Goal: Transaction & Acquisition: Book appointment/travel/reservation

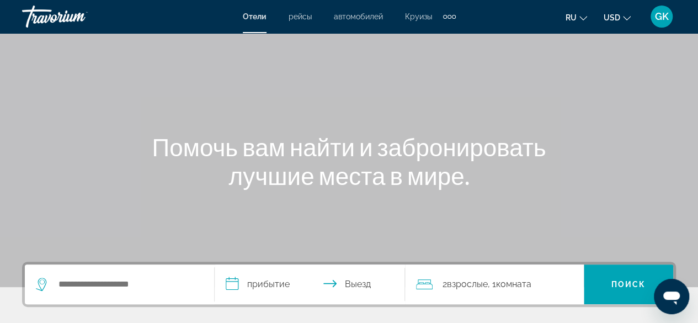
scroll to position [95, 0]
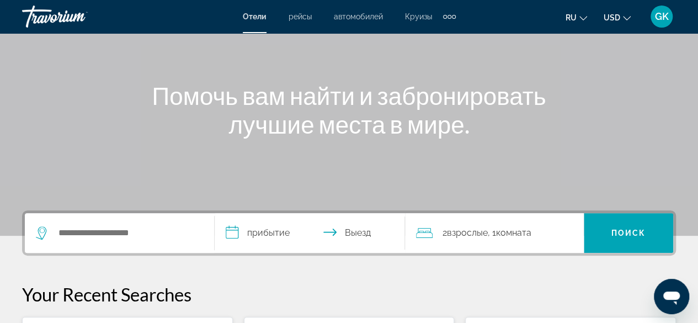
click at [583, 21] on button "ru English Español Français Italiano Português русский" at bounding box center [577, 17] width 22 height 16
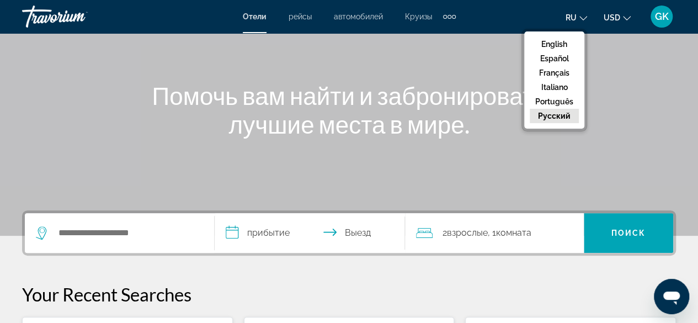
click at [556, 118] on button "русский" at bounding box center [554, 116] width 49 height 14
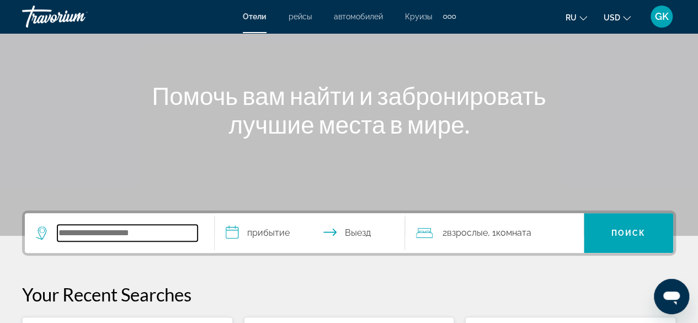
click at [152, 233] on input "Search widget" at bounding box center [127, 233] width 140 height 17
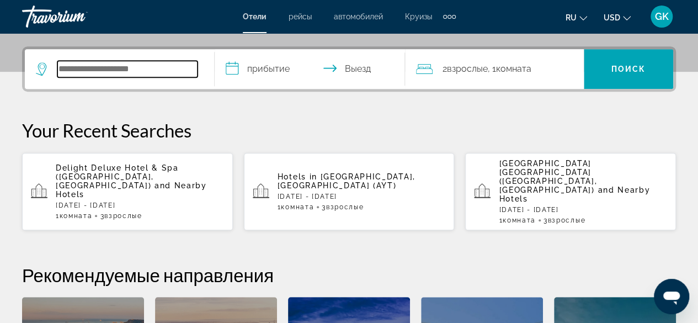
scroll to position [269, 0]
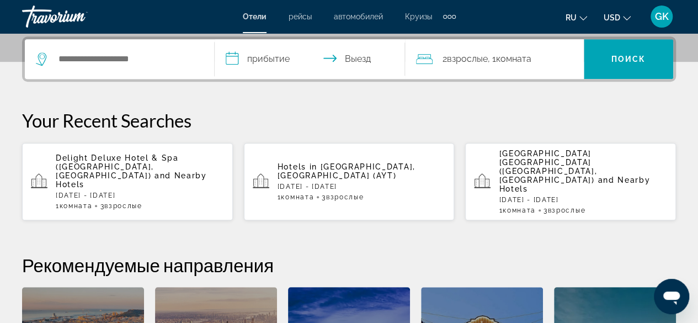
click at [307, 163] on div "Hotels in Antalya, Turkey (AYT) Sat, 20 Sep - Mon, 22 Sep 1 Комната номера 3 Вз…" at bounding box center [362, 181] width 168 height 39
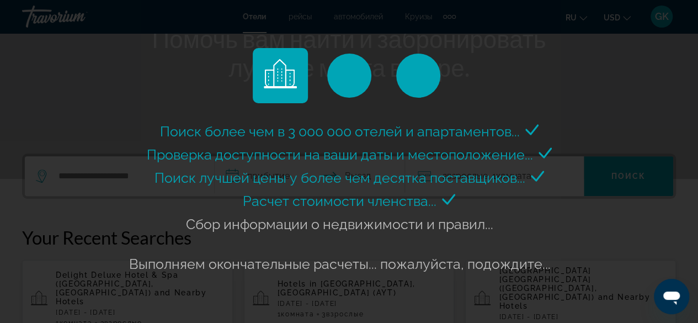
scroll to position [156, 0]
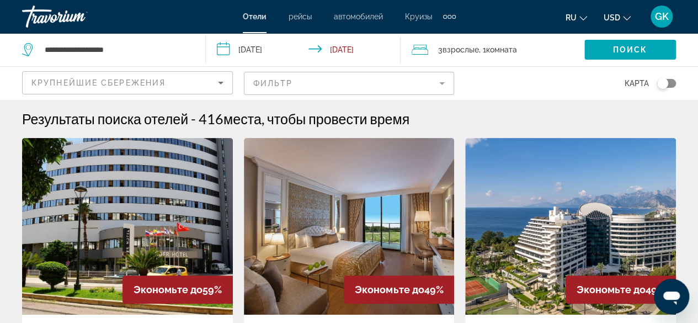
click at [219, 83] on icon "Sort by" at bounding box center [220, 82] width 13 height 13
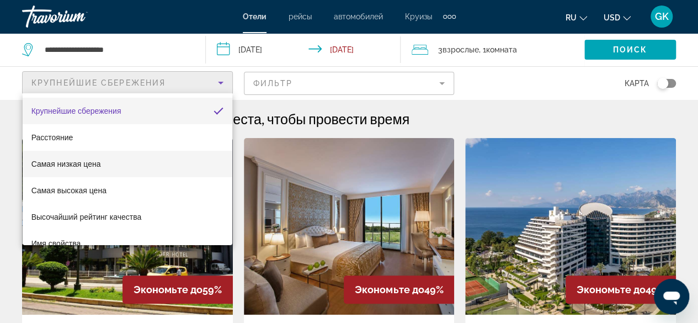
click at [169, 161] on mat-option "Самая низкая цена" at bounding box center [128, 164] width 210 height 26
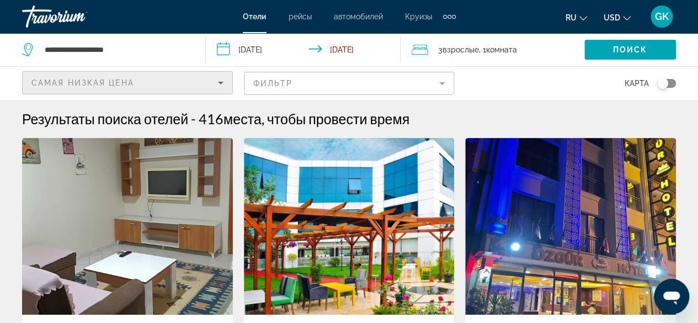
click at [442, 85] on mat-form-field "Фильтр" at bounding box center [349, 83] width 211 height 23
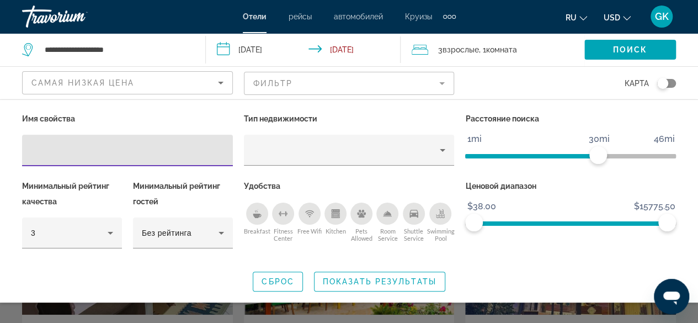
click at [253, 215] on icon "Breakfast" at bounding box center [257, 213] width 9 height 9
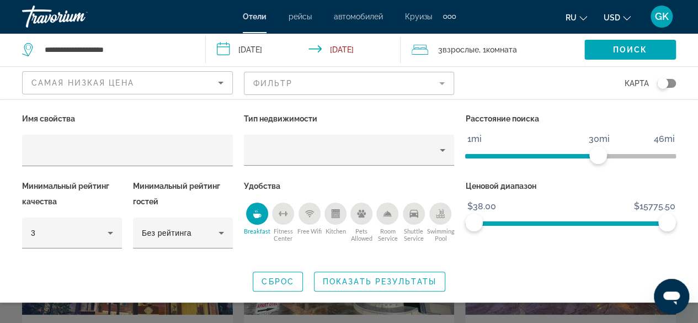
click at [441, 214] on icon "Swimming Pool" at bounding box center [440, 213] width 9 height 9
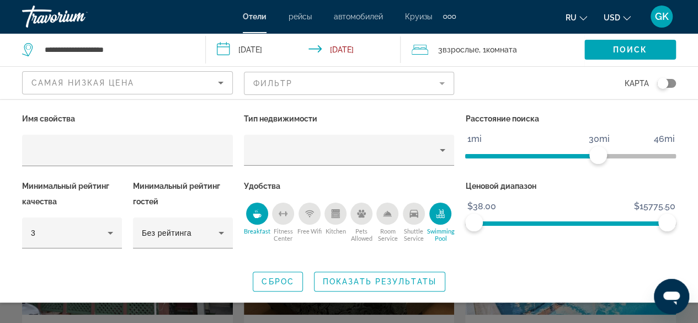
click at [413, 216] on icon "Shuttle Service" at bounding box center [414, 213] width 9 height 9
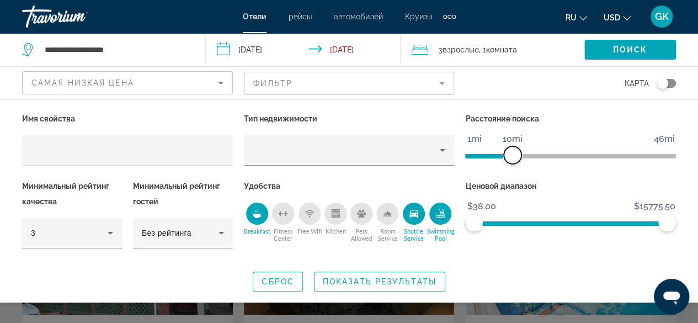
drag, startPoint x: 598, startPoint y: 152, endPoint x: 512, endPoint y: 157, distance: 86.3
click at [512, 157] on span "ngx-slider" at bounding box center [513, 155] width 18 height 18
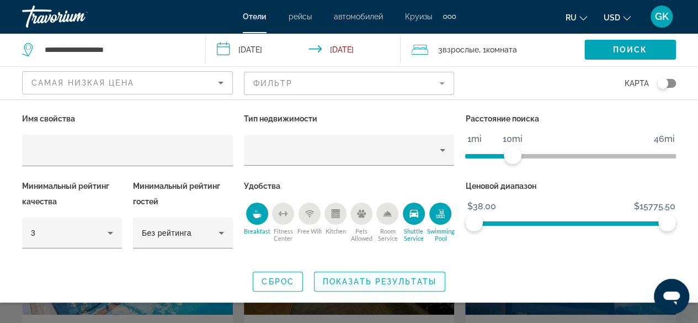
click at [393, 277] on span "Показать результаты" at bounding box center [380, 281] width 114 height 9
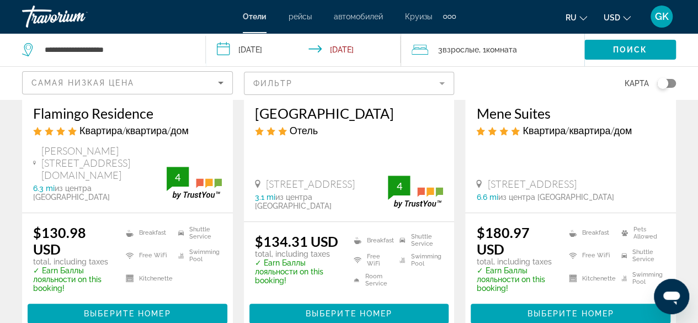
scroll to position [272, 0]
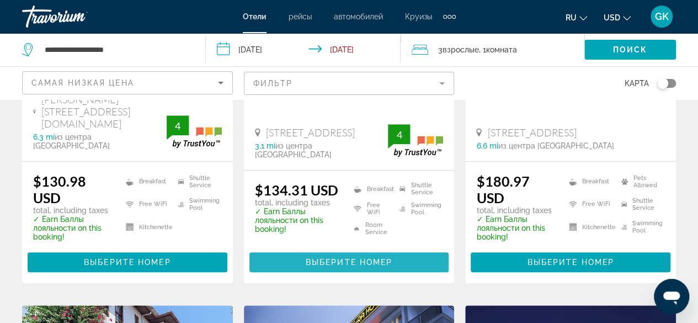
click at [358, 258] on span "Выберите номер" at bounding box center [349, 262] width 87 height 9
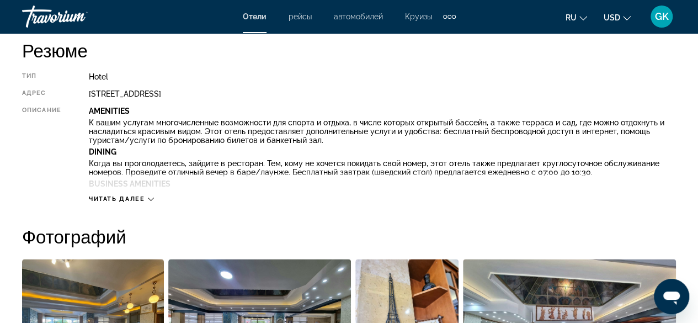
scroll to position [640, 0]
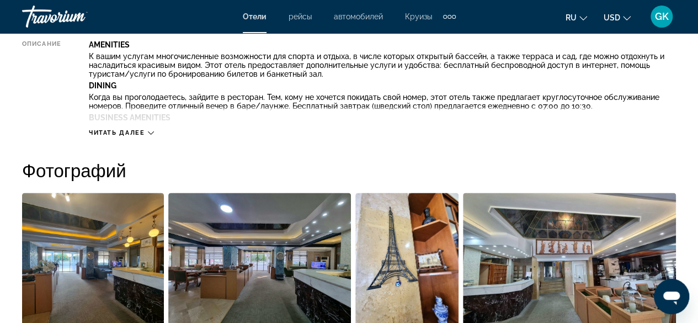
click at [146, 132] on div "Читать далее" at bounding box center [121, 132] width 65 height 7
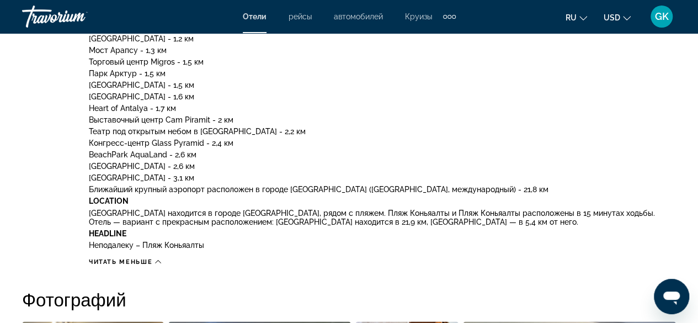
scroll to position [861, 0]
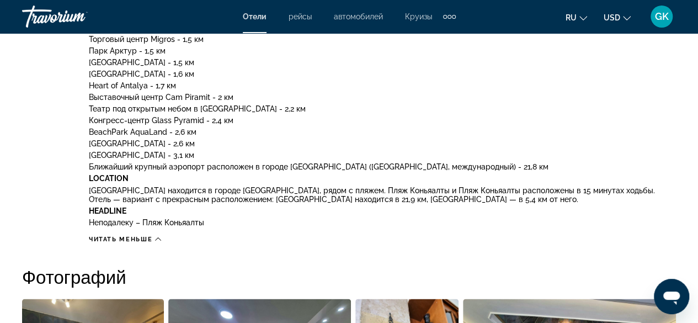
click at [157, 238] on icon "Main content" at bounding box center [158, 239] width 6 height 6
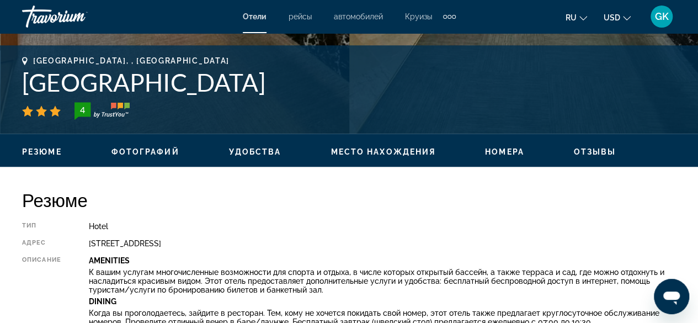
scroll to position [413, 0]
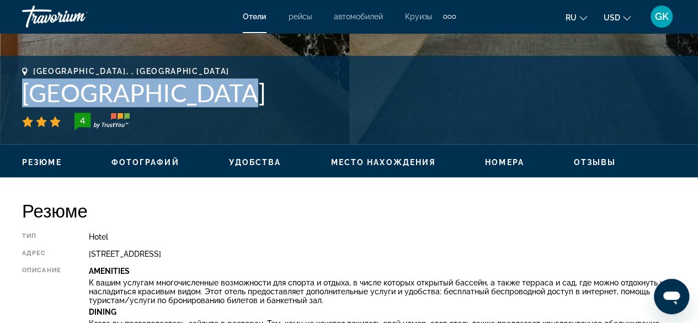
drag, startPoint x: 19, startPoint y: 91, endPoint x: 198, endPoint y: 92, distance: 178.9
click at [198, 92] on div "Antalya, , Turkey Perlo Hotel City 4 адрес Arapsuyu Mah.635 Sk. No 15, Antalya …" at bounding box center [349, 100] width 698 height 66
copy h1 "[GEOGRAPHIC_DATA]"
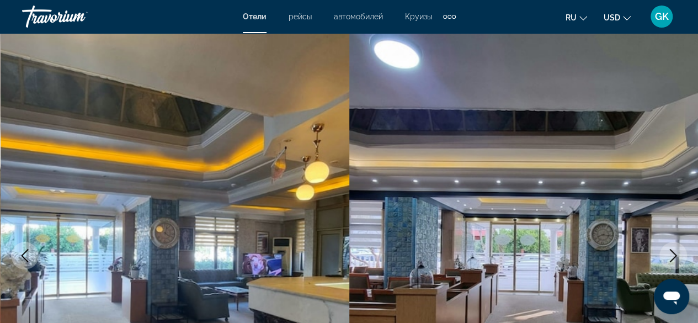
scroll to position [0, 0]
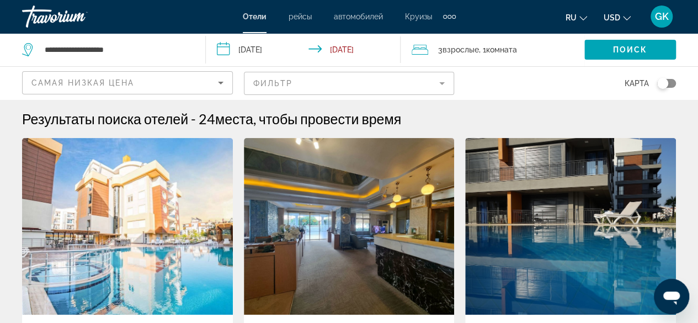
click at [314, 82] on mat-form-field "Фильтр" at bounding box center [349, 83] width 211 height 23
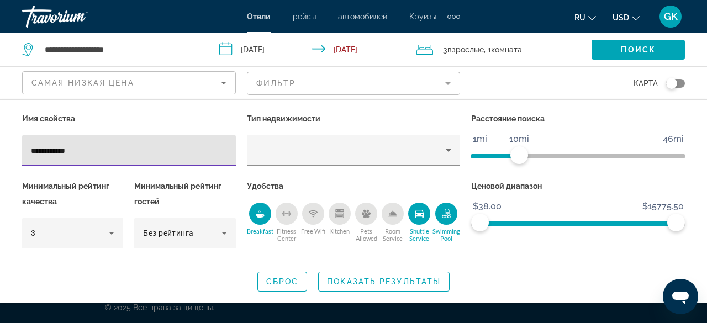
type input "**********"
click at [30, 151] on div "**********" at bounding box center [129, 150] width 214 height 31
click at [31, 151] on input "**********" at bounding box center [129, 150] width 196 height 13
click at [81, 148] on input "**********" at bounding box center [129, 150] width 196 height 13
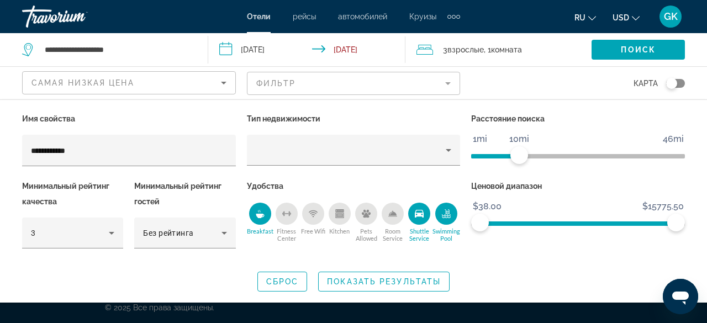
click at [437, 213] on div "Swimming Pool" at bounding box center [446, 214] width 22 height 22
click at [420, 215] on icon "Shuttle Service" at bounding box center [419, 214] width 9 height 8
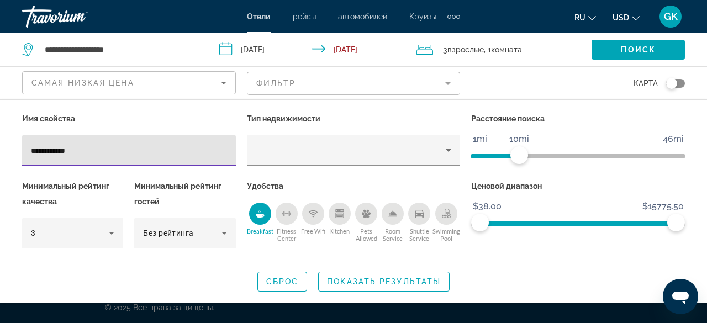
click at [106, 151] on input "**********" at bounding box center [129, 150] width 196 height 13
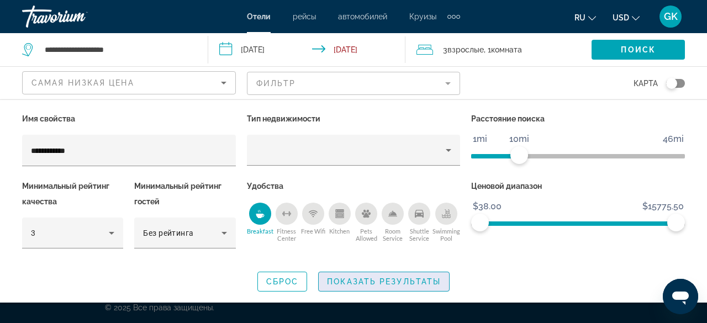
click at [389, 280] on span "Показать результаты" at bounding box center [384, 281] width 114 height 9
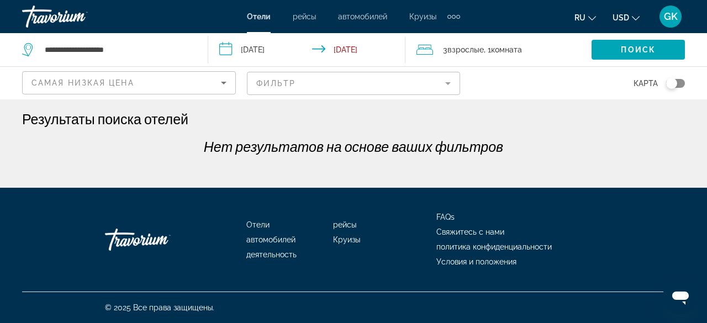
click at [351, 87] on mat-form-field "Фильтр" at bounding box center [354, 83] width 214 height 23
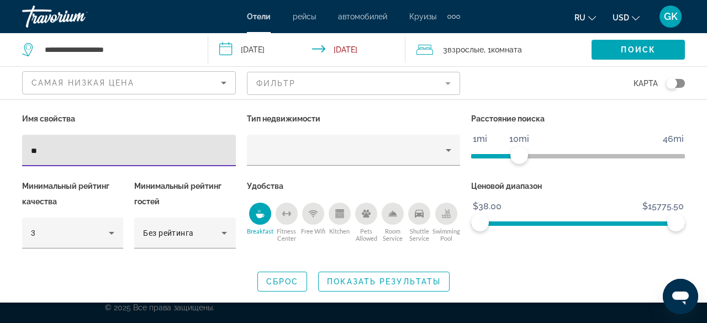
type input "*"
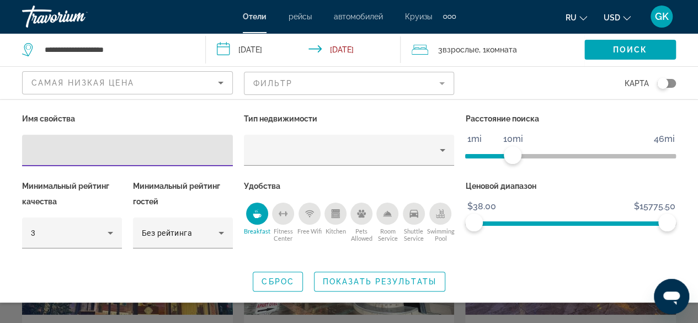
click at [441, 215] on icon "Swimming Pool" at bounding box center [440, 213] width 9 height 9
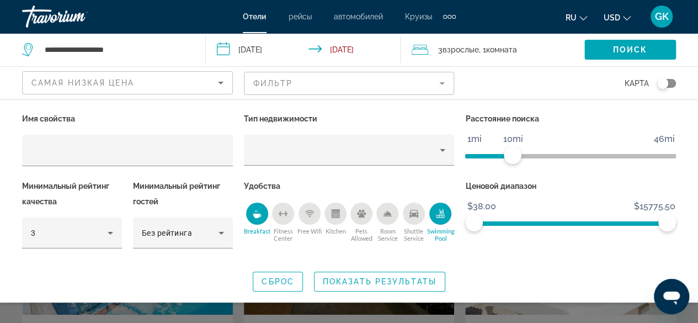
click at [415, 215] on icon "Shuttle Service" at bounding box center [414, 214] width 9 height 8
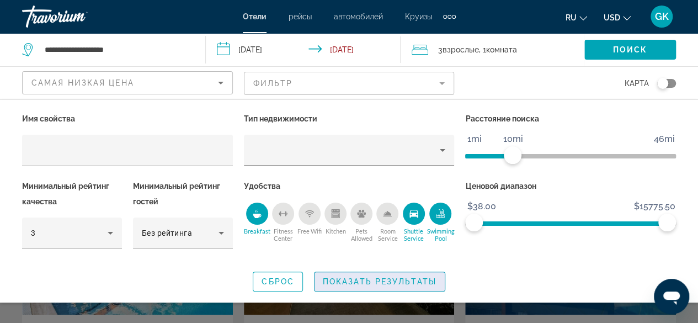
click at [378, 278] on span "Показать результаты" at bounding box center [380, 281] width 114 height 9
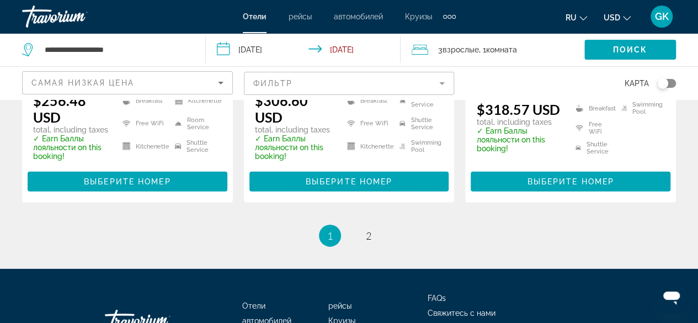
scroll to position [1632, 0]
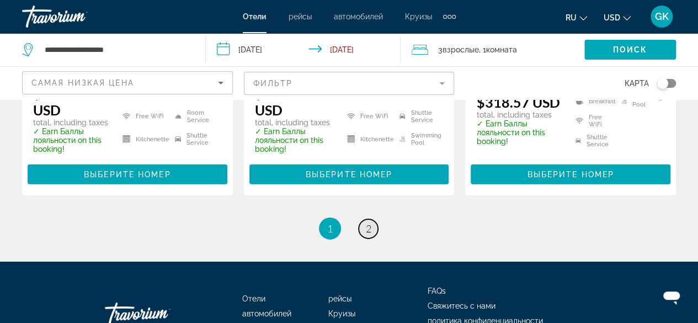
click at [370, 222] on span "2" at bounding box center [369, 228] width 6 height 12
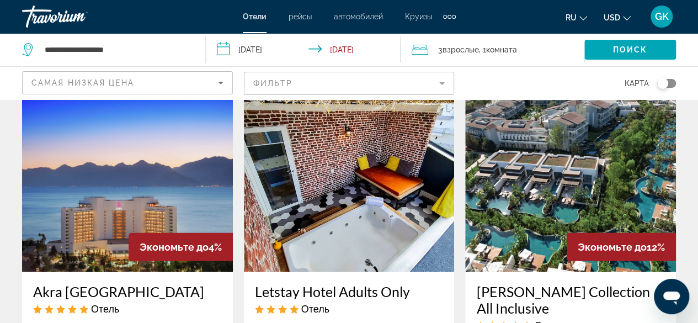
scroll to position [1756, 0]
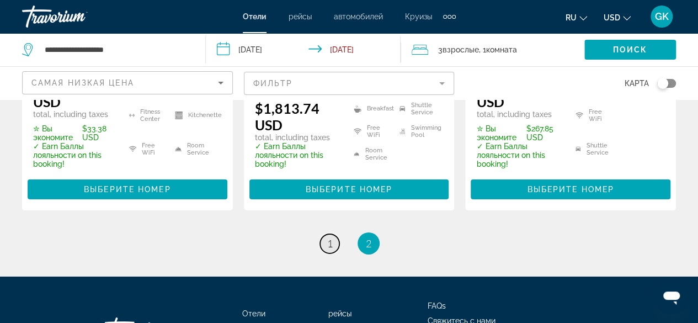
click at [330, 237] on span "1" at bounding box center [330, 243] width 6 height 12
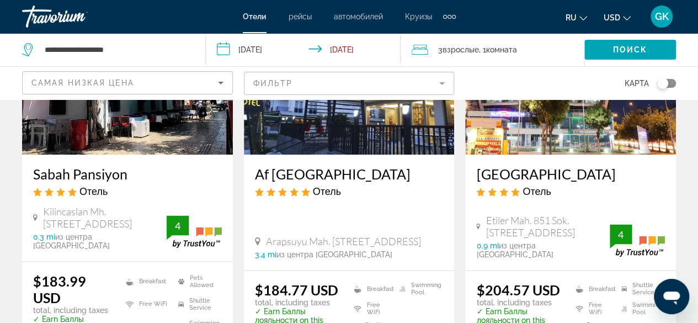
scroll to position [597, 0]
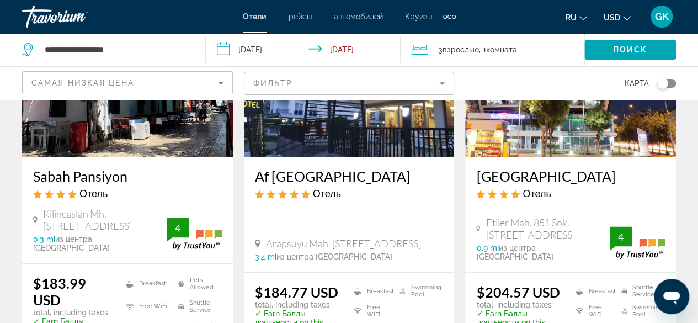
drag, startPoint x: 474, startPoint y: 148, endPoint x: 605, endPoint y: 149, distance: 131.4
click at [605, 157] on div "Elips Royal Hotel Spa Отель Etiler Mah. 851 Sok. 2 Muratpasa 72, Antalya 0.9 mi…" at bounding box center [570, 214] width 211 height 115
copy h3 "[GEOGRAPHIC_DATA]"
click at [151, 115] on img "Main content" at bounding box center [127, 68] width 211 height 177
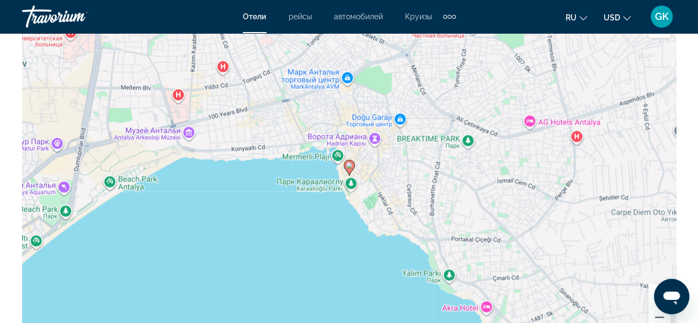
scroll to position [1332, 0]
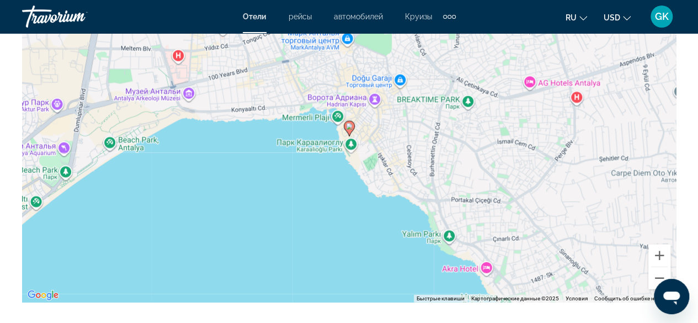
click at [349, 126] on image "Main content" at bounding box center [349, 126] width 7 height 7
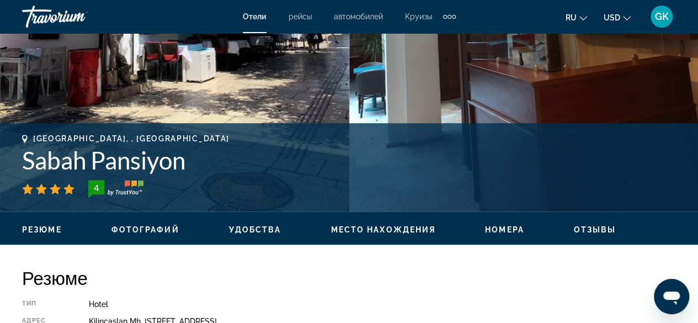
scroll to position [342, 0]
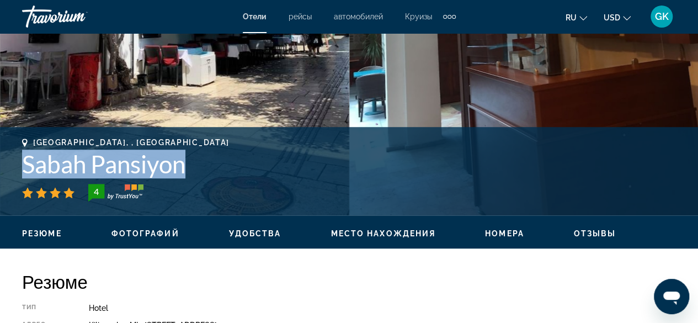
drag, startPoint x: 15, startPoint y: 161, endPoint x: 189, endPoint y: 168, distance: 174.1
click at [189, 168] on div "Antalya, , Turkey Sabah Pansiyon 4 адрес Kilincaslan Mh. Hesapci Sok. No: 60, A…" at bounding box center [349, 171] width 698 height 66
copy h1 "Sabah Pansiyon"
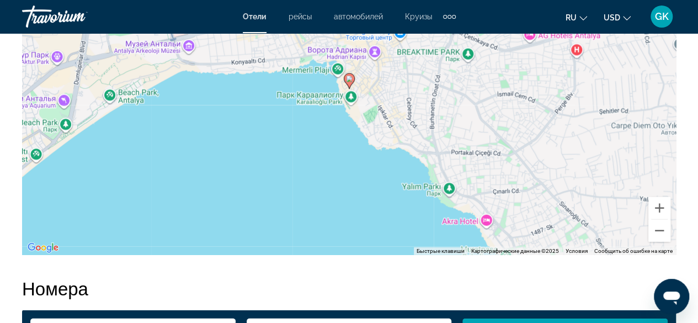
scroll to position [1356, 0]
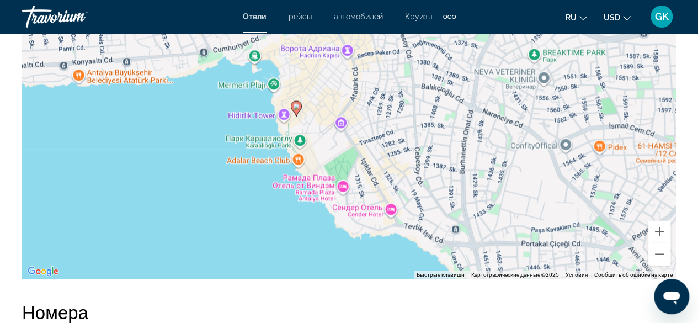
drag, startPoint x: 204, startPoint y: 124, endPoint x: 250, endPoint y: 213, distance: 100.0
click at [250, 213] on div "Чтобы активировать перетаскивание с помощью клавиатуры, нажмите Alt + Ввод. Пос…" at bounding box center [349, 113] width 654 height 331
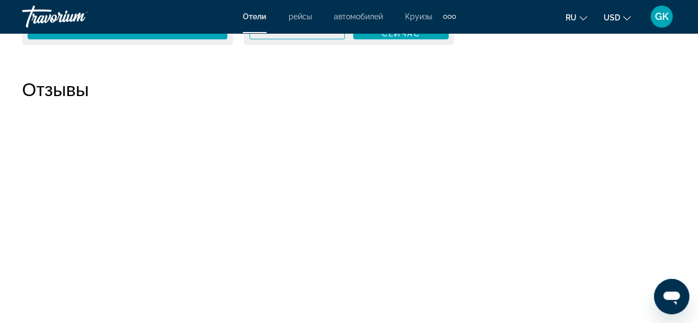
drag, startPoint x: 200, startPoint y: 110, endPoint x: 485, endPoint y: -1, distance: 305.7
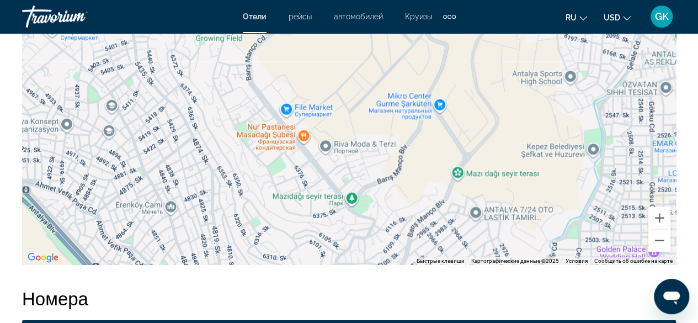
scroll to position [1393, 0]
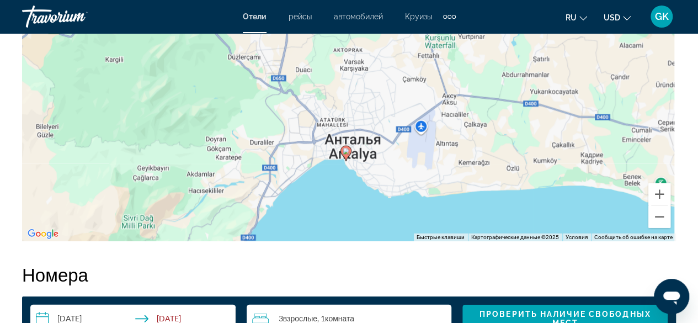
drag, startPoint x: 500, startPoint y: 184, endPoint x: 374, endPoint y: 122, distance: 140.7
click at [374, 122] on div "Чтобы активировать перетаскивание с помощью клавиатуры, нажмите Alt + Ввод. Пос…" at bounding box center [349, 75] width 654 height 331
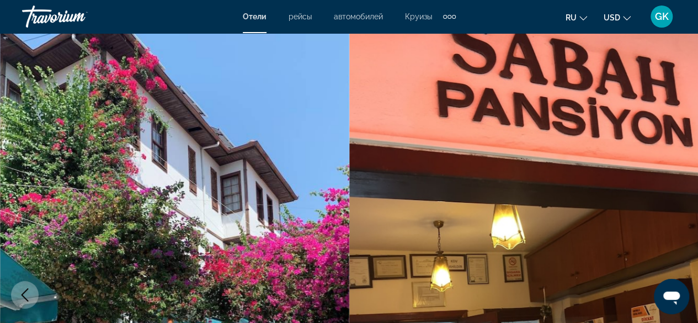
scroll to position [0, 0]
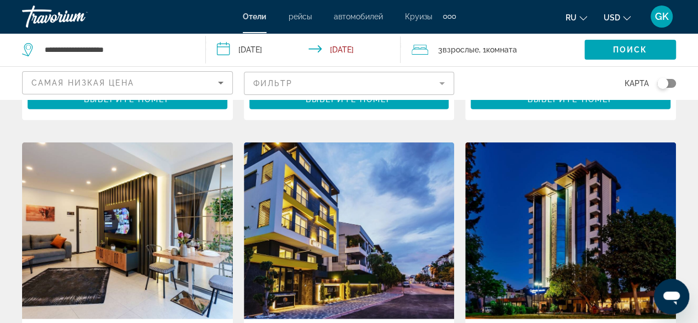
scroll to position [776, 0]
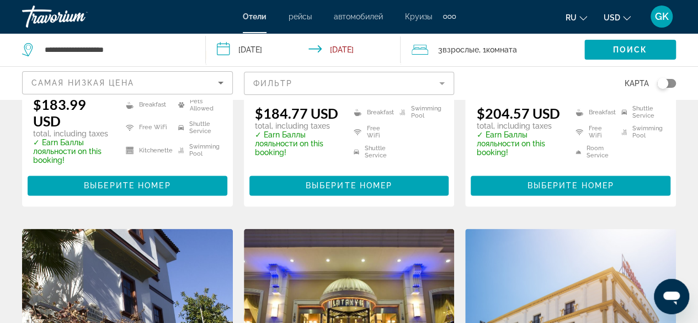
click at [439, 88] on mat-form-field "Фильтр" at bounding box center [349, 83] width 211 height 23
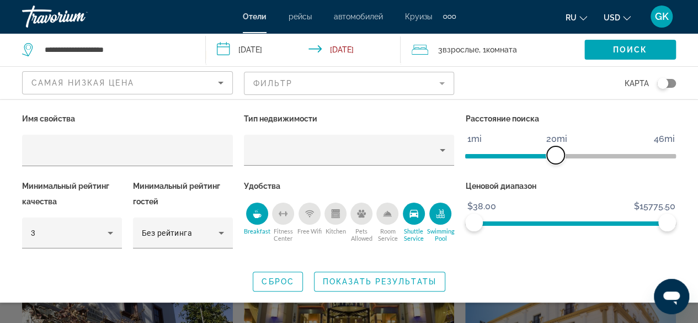
drag, startPoint x: 513, startPoint y: 157, endPoint x: 557, endPoint y: 158, distance: 43.6
click at [557, 158] on span "ngx-slider" at bounding box center [556, 155] width 18 height 18
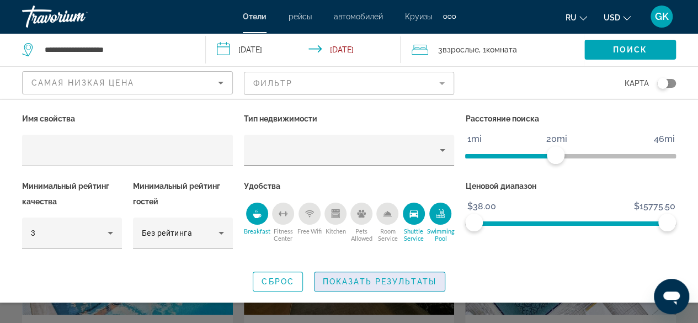
click at [379, 282] on span "Показать результаты" at bounding box center [380, 281] width 114 height 9
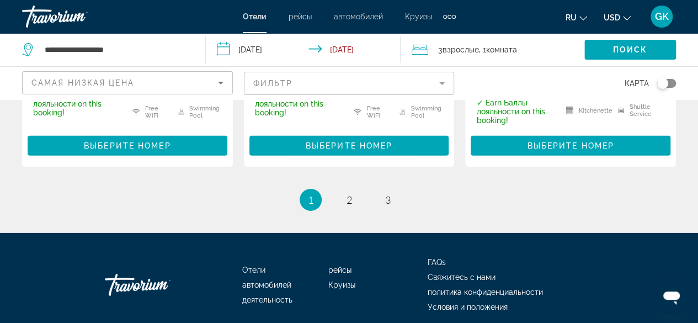
scroll to position [1642, 0]
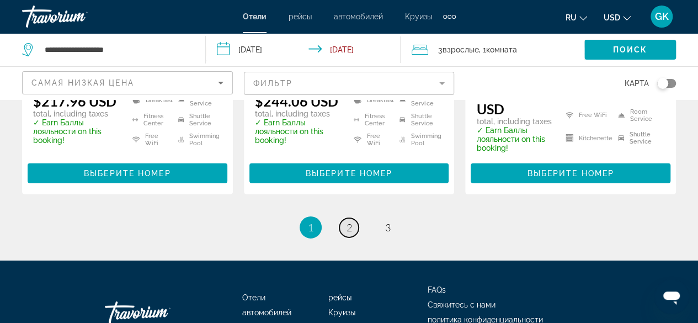
click at [346, 218] on link "page 2" at bounding box center [348, 227] width 19 height 19
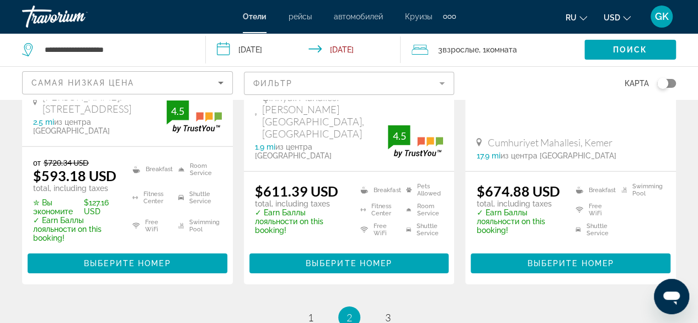
scroll to position [1644, 0]
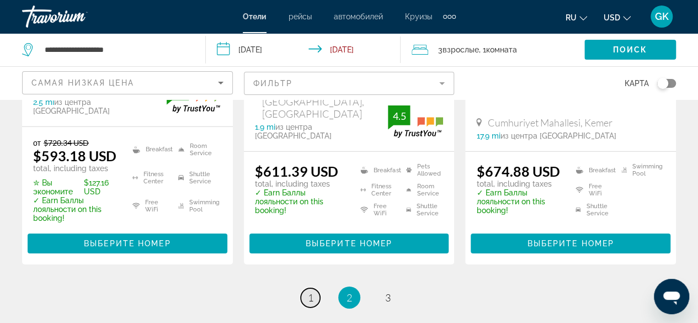
click at [316, 288] on link "page 1" at bounding box center [310, 297] width 19 height 19
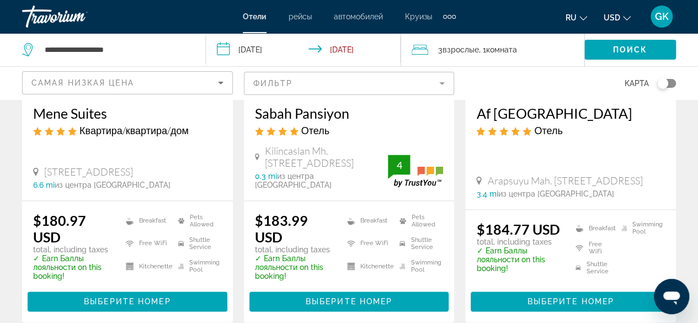
scroll to position [685, 0]
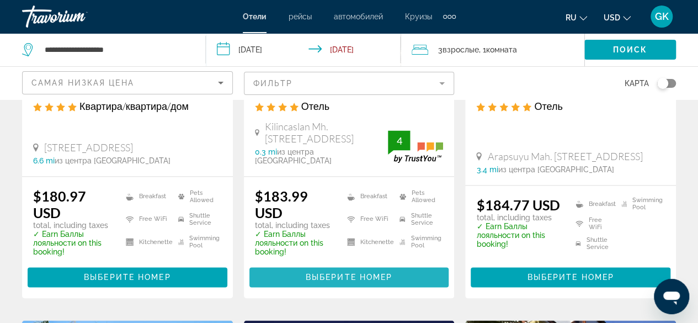
click at [338, 273] on span "Выберите номер" at bounding box center [349, 277] width 87 height 9
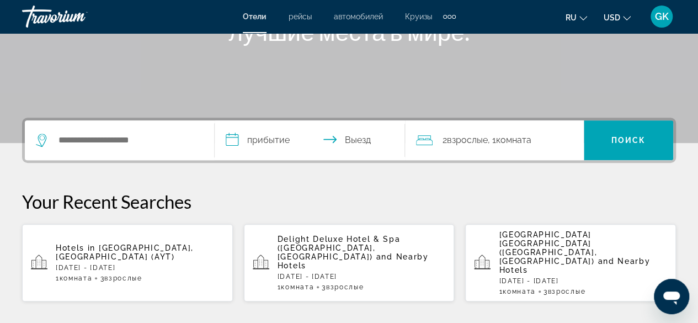
scroll to position [189, 0]
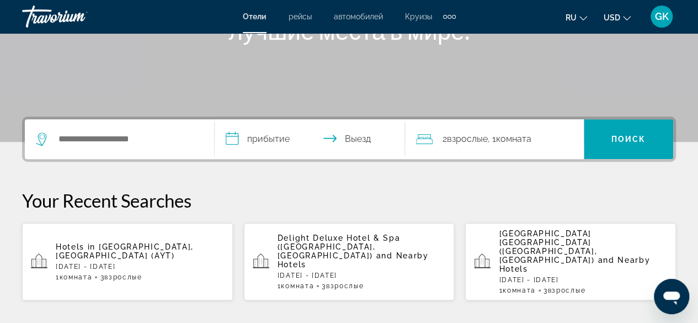
click at [534, 236] on span "[GEOGRAPHIC_DATA] [GEOGRAPHIC_DATA] ([GEOGRAPHIC_DATA], [GEOGRAPHIC_DATA])" at bounding box center [548, 246] width 98 height 35
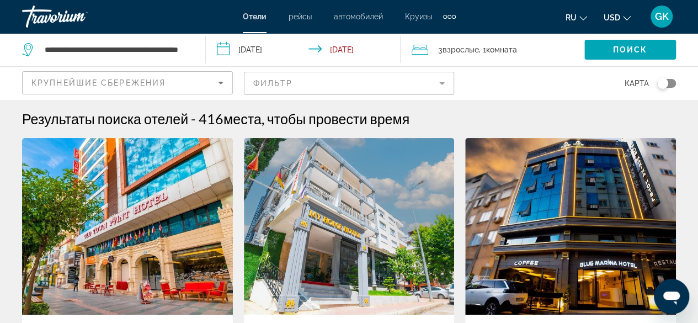
click at [219, 82] on icon "Sort by" at bounding box center [220, 82] width 13 height 13
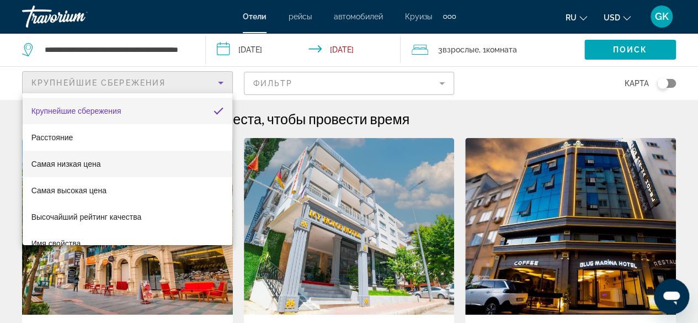
click at [162, 167] on mat-option "Самая низкая цена" at bounding box center [128, 164] width 210 height 26
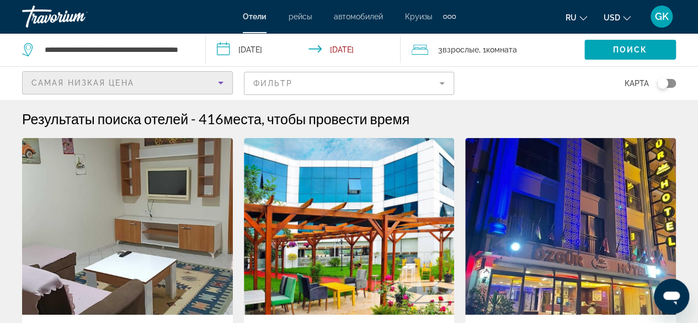
click at [450, 82] on mat-form-field "Фильтр" at bounding box center [349, 83] width 211 height 23
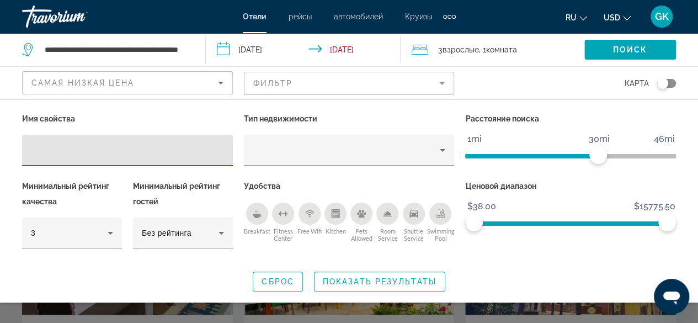
click at [261, 215] on icon "Breakfast" at bounding box center [257, 216] width 8 height 4
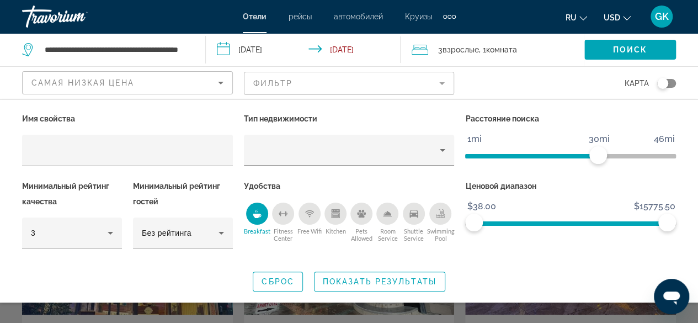
click at [415, 210] on icon "Shuttle Service" at bounding box center [414, 214] width 9 height 8
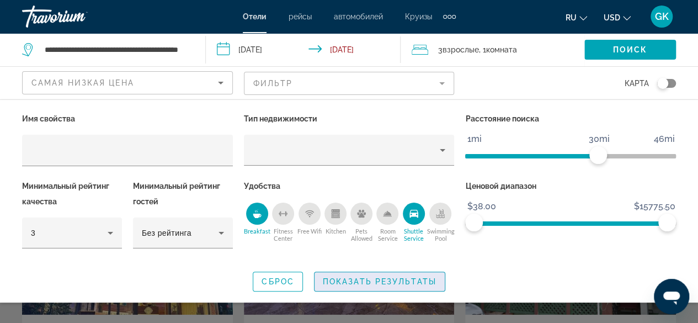
click at [380, 280] on span "Показать результаты" at bounding box center [380, 281] width 114 height 9
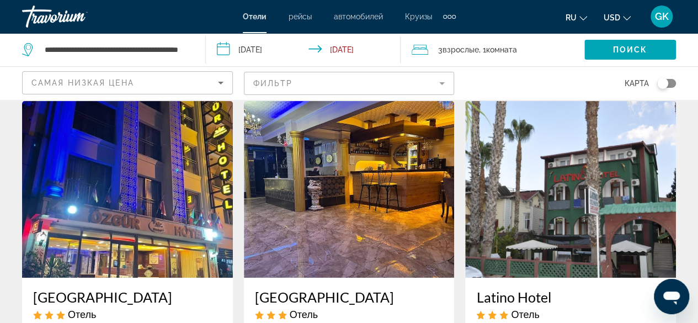
scroll to position [30, 0]
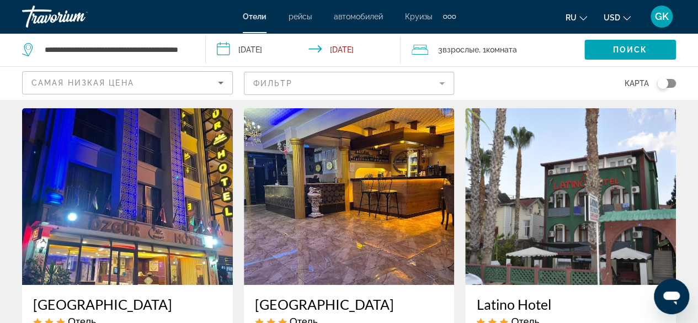
click at [442, 82] on mat-form-field "Фильтр" at bounding box center [349, 83] width 211 height 23
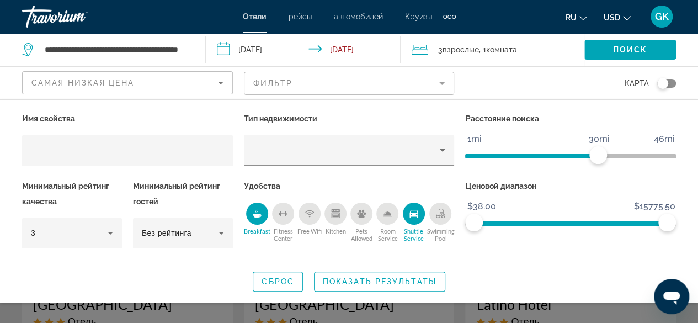
click at [441, 213] on icon "Swimming Pool" at bounding box center [441, 212] width 4 height 6
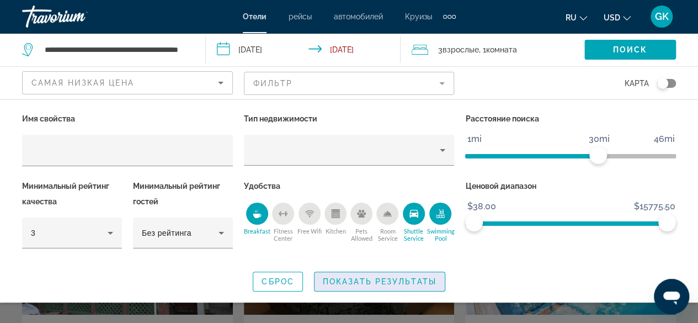
click at [376, 280] on span "Показать результаты" at bounding box center [380, 281] width 114 height 9
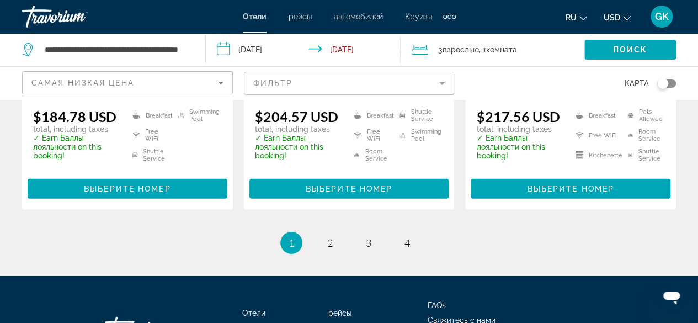
scroll to position [1584, 0]
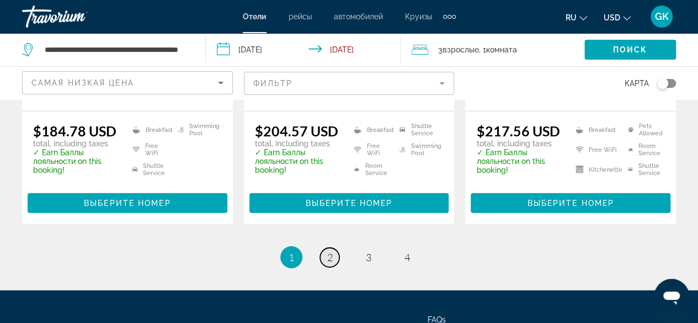
click at [337, 248] on link "page 2" at bounding box center [329, 257] width 19 height 19
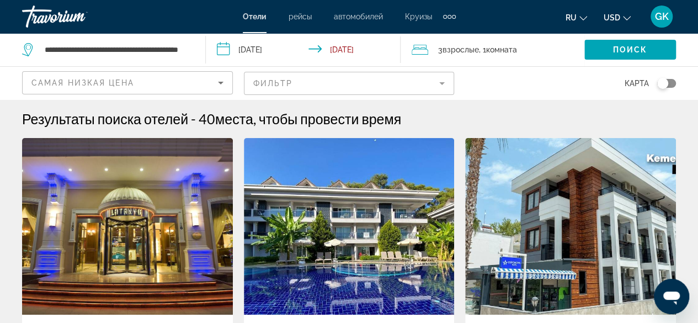
click at [442, 83] on mat-form-field "Фильтр" at bounding box center [349, 83] width 211 height 23
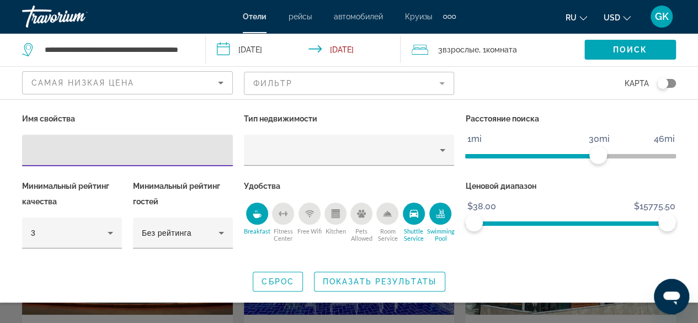
click at [442, 211] on icon "Swimming Pool" at bounding box center [441, 212] width 4 height 6
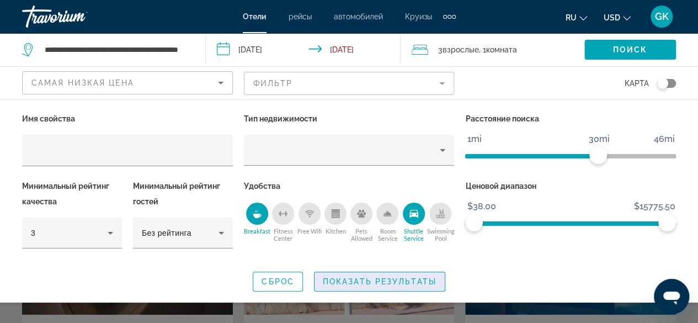
click at [375, 282] on span "Показать результаты" at bounding box center [380, 281] width 114 height 9
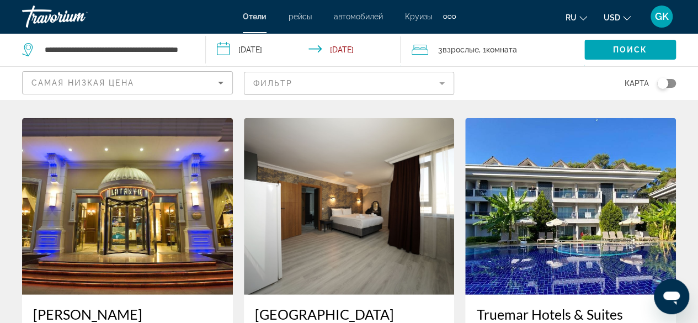
scroll to position [1271, 0]
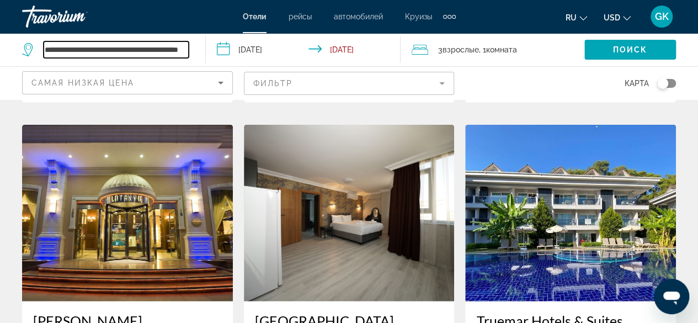
click at [187, 49] on input "**********" at bounding box center [116, 49] width 145 height 17
drag, startPoint x: 164, startPoint y: 49, endPoint x: 112, endPoint y: 50, distance: 52.5
click at [112, 50] on input "**********" at bounding box center [116, 49] width 145 height 17
drag, startPoint x: 112, startPoint y: 50, endPoint x: 189, endPoint y: 54, distance: 77.9
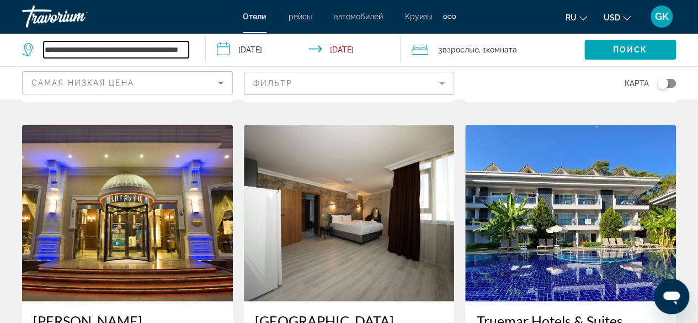
click at [189, 54] on div "**********" at bounding box center [108, 49] width 172 height 33
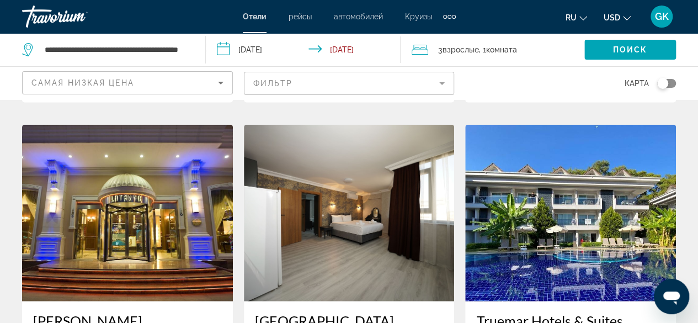
scroll to position [0, 0]
click at [322, 86] on mat-form-field "Фильтр" at bounding box center [349, 83] width 211 height 23
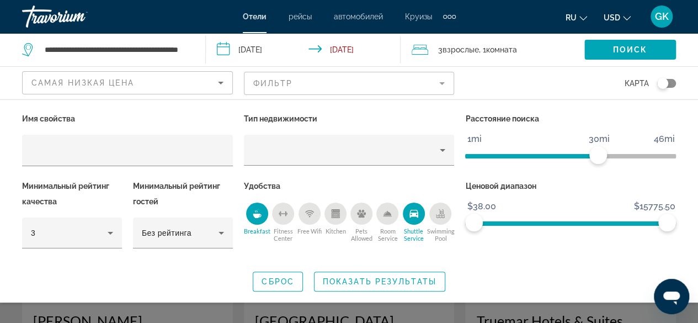
click at [21, 150] on div "Имя свойства" at bounding box center [128, 144] width 222 height 67
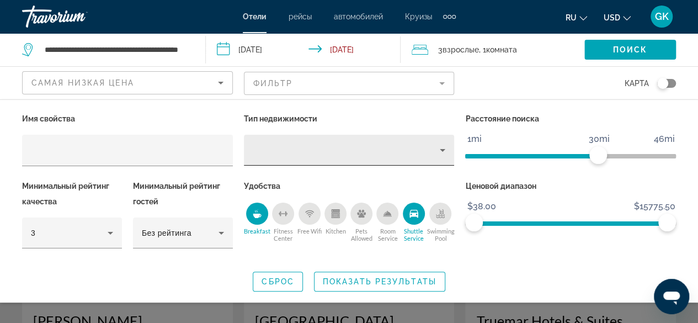
drag, startPoint x: 21, startPoint y: 150, endPoint x: 259, endPoint y: 149, distance: 238.5
click at [259, 149] on div "Property type" at bounding box center [347, 150] width 188 height 13
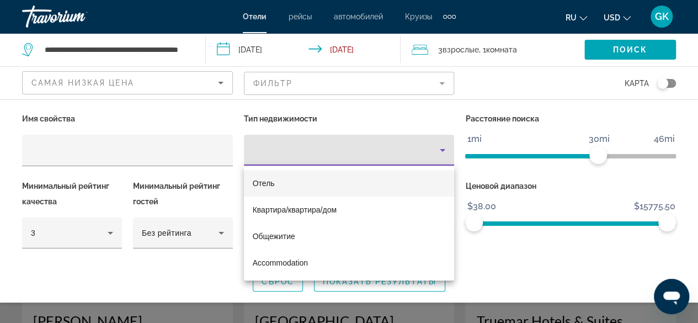
click at [151, 153] on div at bounding box center [349, 161] width 698 height 323
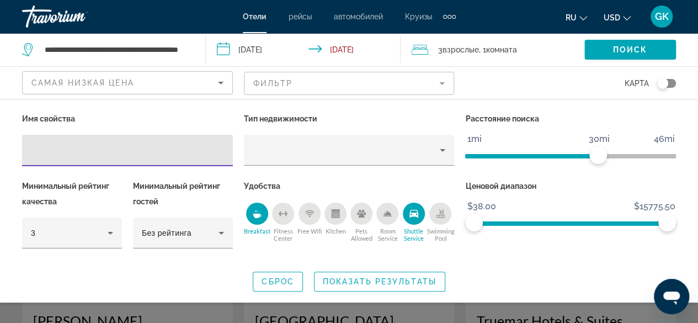
click at [39, 152] on input "Hotel Filters" at bounding box center [127, 150] width 193 height 13
paste input "**********"
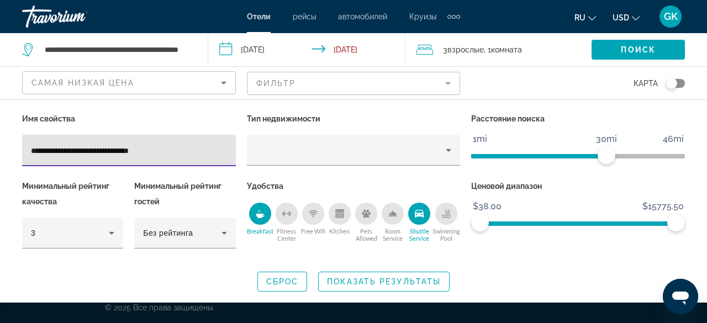
type input "**********"
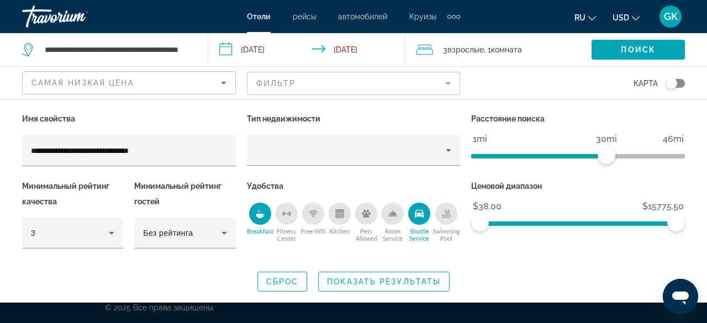
click at [422, 219] on div "Shuttle Service" at bounding box center [419, 214] width 22 height 22
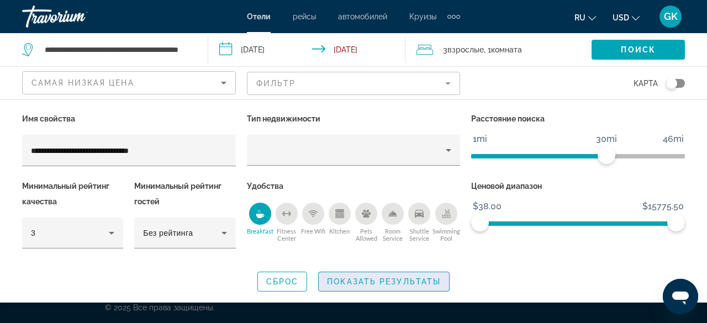
click at [377, 277] on span "Показать результаты" at bounding box center [384, 281] width 114 height 9
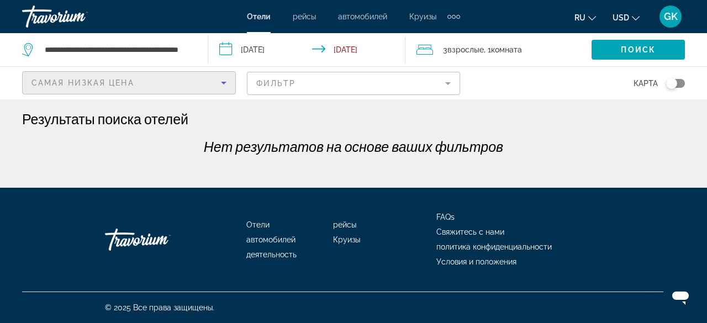
click at [225, 81] on icon "Sort by" at bounding box center [223, 82] width 13 height 13
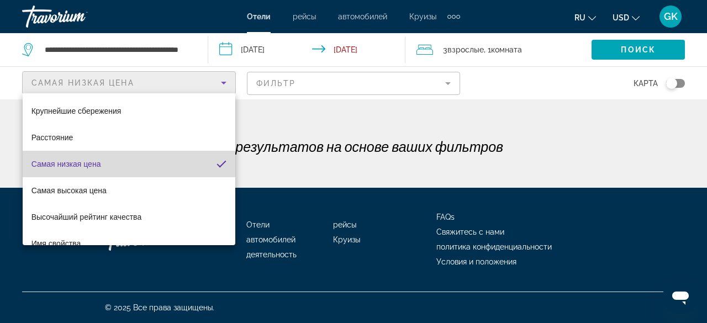
click at [172, 158] on mat-option "Самая низкая цена" at bounding box center [129, 164] width 213 height 26
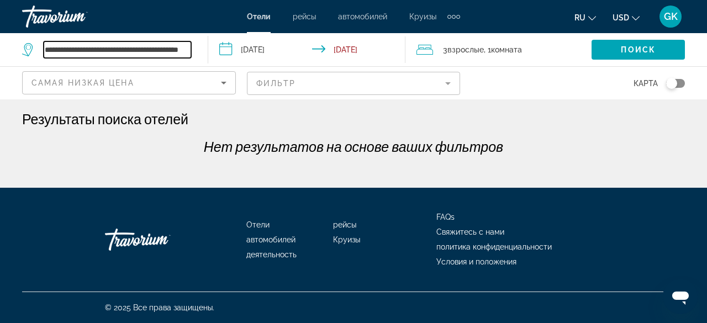
click at [173, 48] on input "**********" at bounding box center [117, 49] width 147 height 17
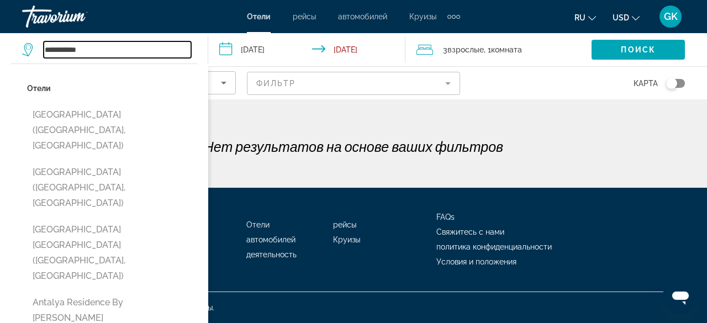
click at [103, 55] on input "**********" at bounding box center [117, 49] width 147 height 17
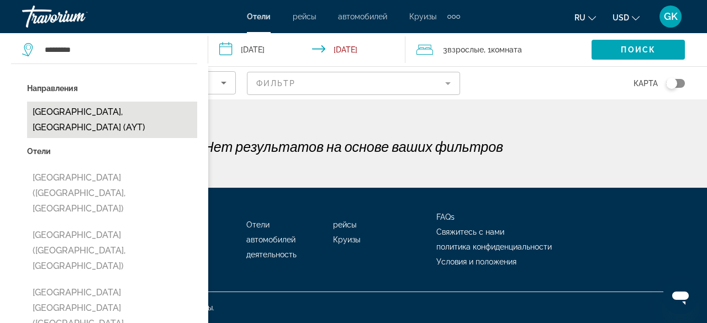
click at [86, 113] on button "[GEOGRAPHIC_DATA], [GEOGRAPHIC_DATA] (AYT)" at bounding box center [112, 120] width 170 height 36
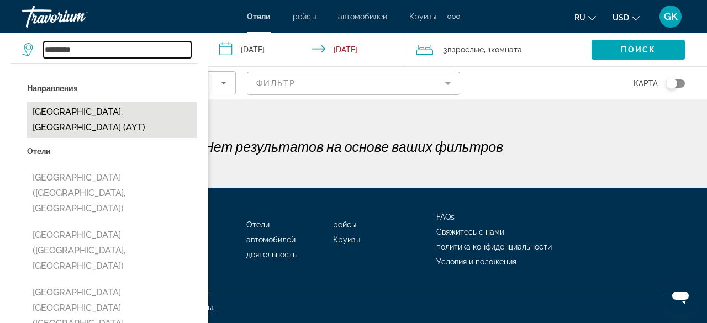
type input "**********"
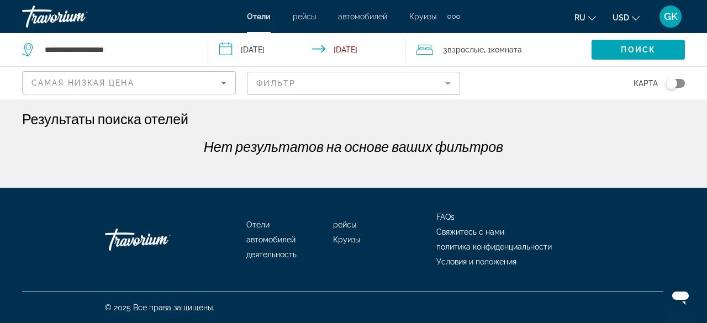
click at [396, 76] on mat-form-field "Фильтр" at bounding box center [354, 83] width 214 height 23
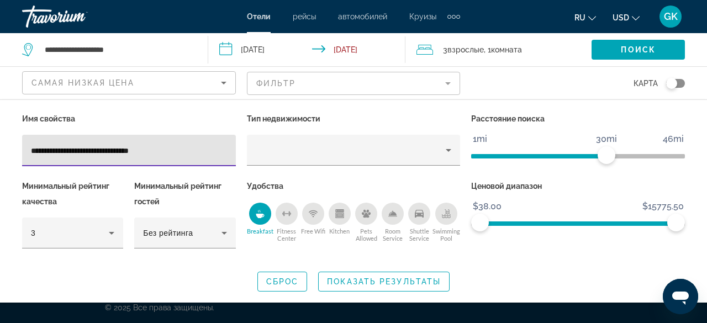
click at [420, 220] on div "Shuttle Service" at bounding box center [419, 214] width 22 height 22
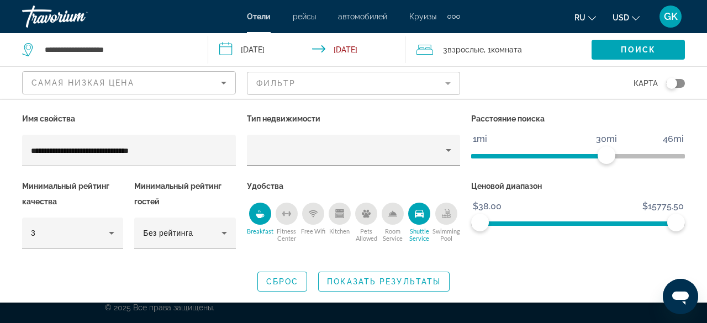
click at [261, 214] on icon "Breakfast" at bounding box center [260, 216] width 8 height 4
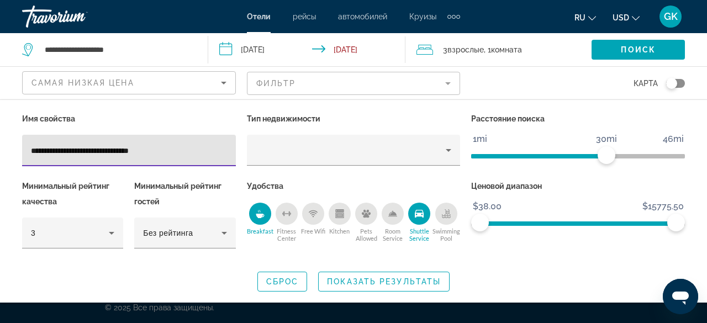
click at [169, 155] on input "**********" at bounding box center [129, 150] width 196 height 13
type input "*"
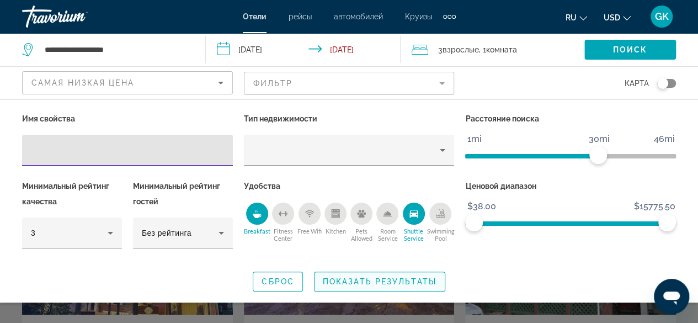
click at [370, 277] on span "Показать результаты" at bounding box center [380, 281] width 114 height 9
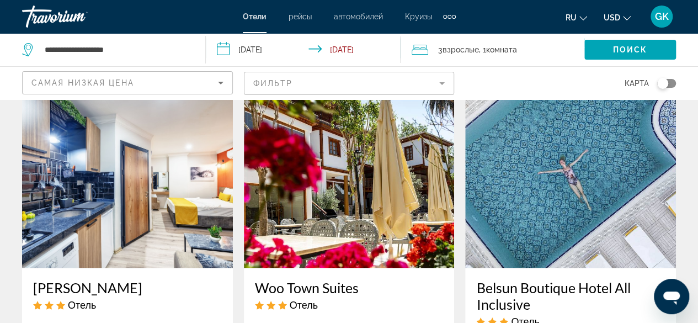
scroll to position [899, 0]
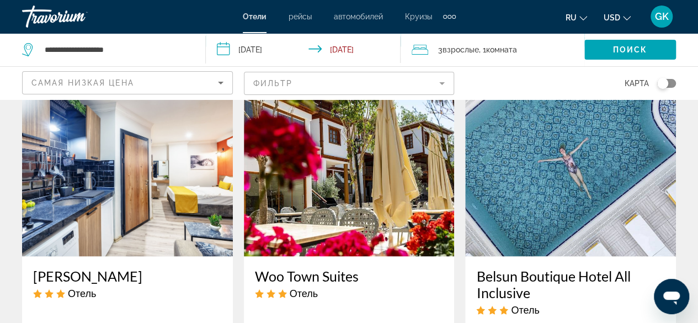
click at [308, 198] on img "Main content" at bounding box center [349, 167] width 211 height 177
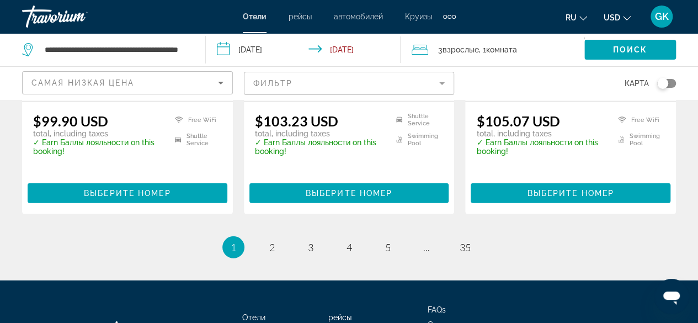
scroll to position [1550, 0]
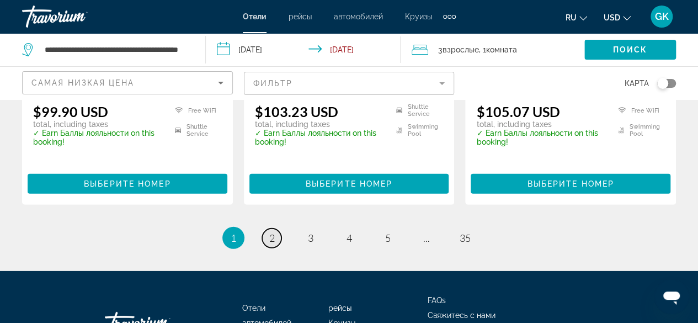
click at [269, 232] on span "2" at bounding box center [272, 238] width 6 height 12
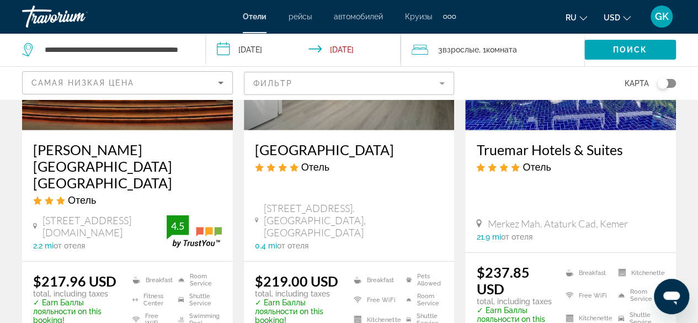
scroll to position [1452, 0]
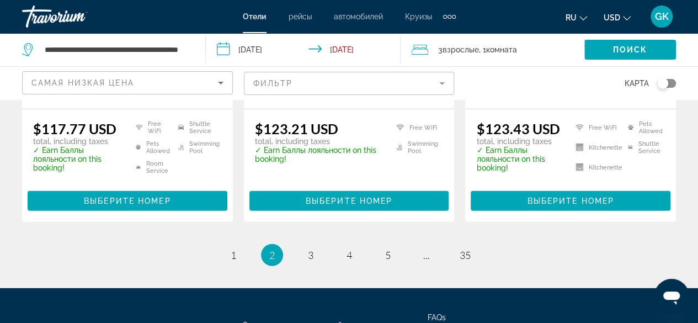
scroll to position [1620, 0]
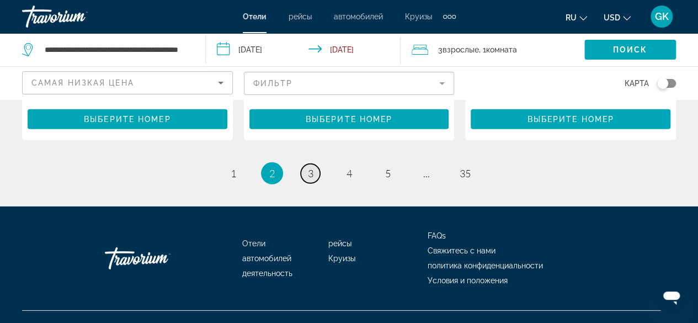
click at [312, 167] on span "3" at bounding box center [311, 173] width 6 height 12
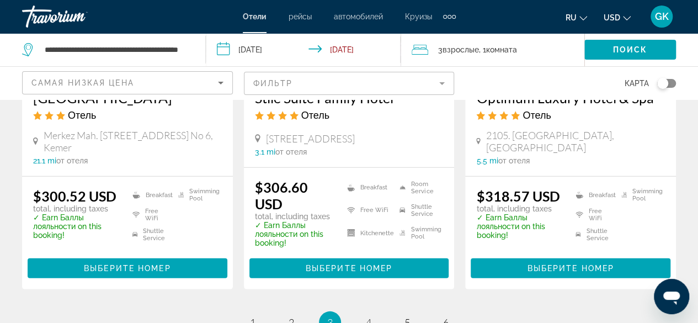
scroll to position [1534, 0]
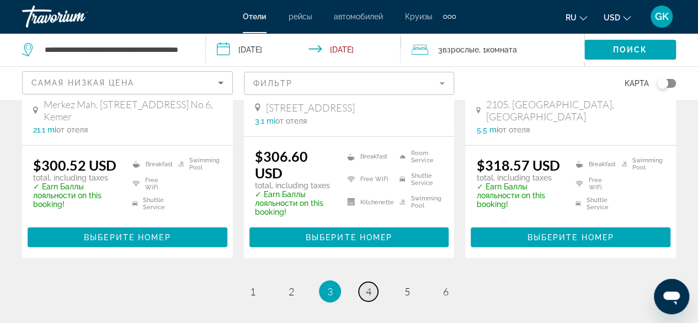
click at [374, 282] on link "page 4" at bounding box center [368, 291] width 19 height 19
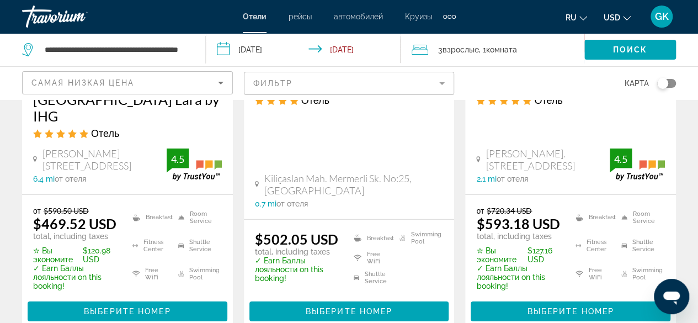
scroll to position [1720, 0]
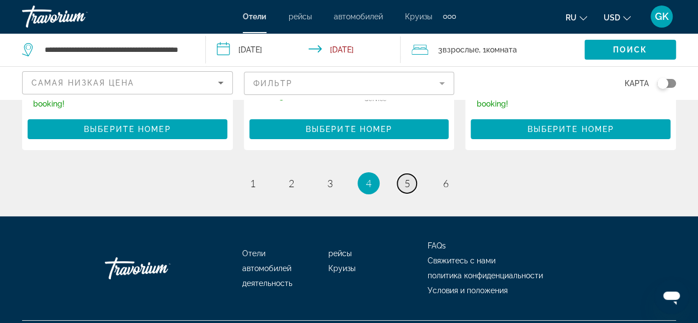
click at [405, 177] on span "5" at bounding box center [408, 183] width 6 height 12
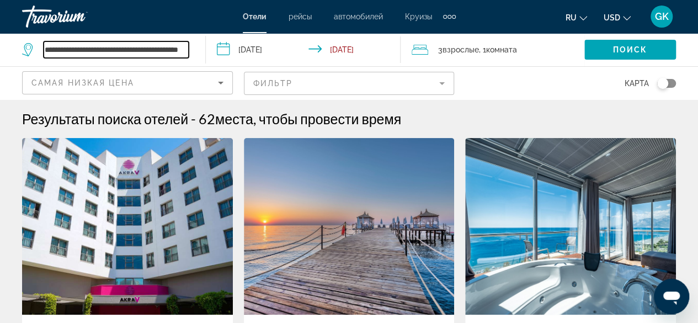
click at [177, 50] on input "**********" at bounding box center [116, 49] width 145 height 17
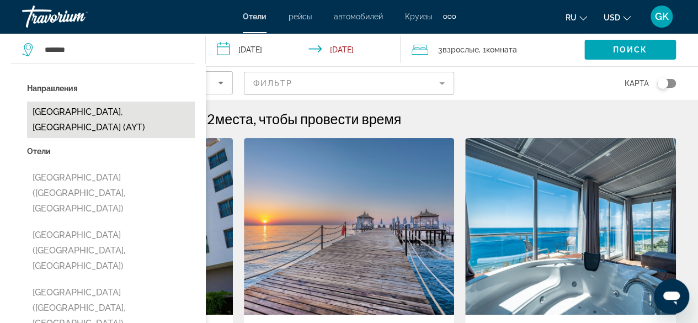
click at [85, 110] on button "[GEOGRAPHIC_DATA], [GEOGRAPHIC_DATA] (AYT)" at bounding box center [111, 120] width 168 height 36
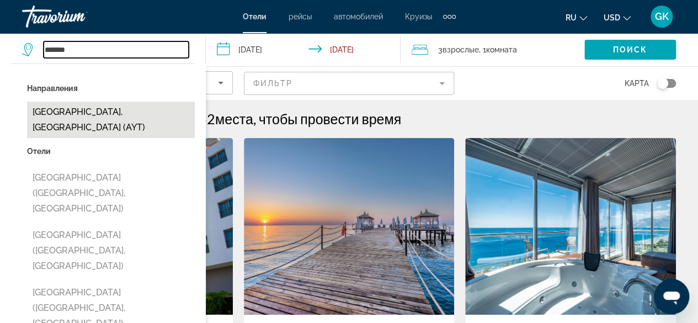
type input "**********"
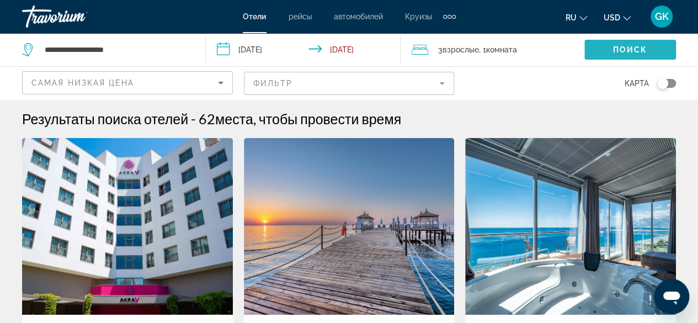
click at [615, 43] on span "Search widget" at bounding box center [631, 49] width 92 height 26
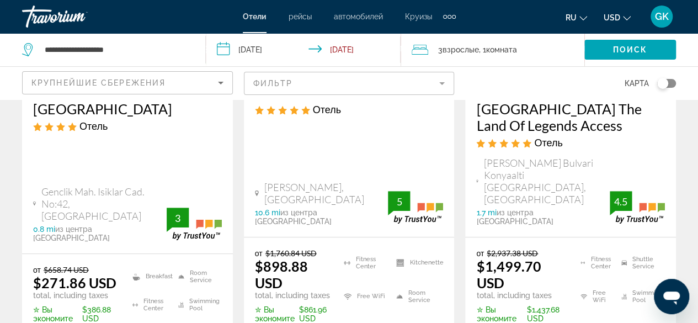
scroll to position [244, 0]
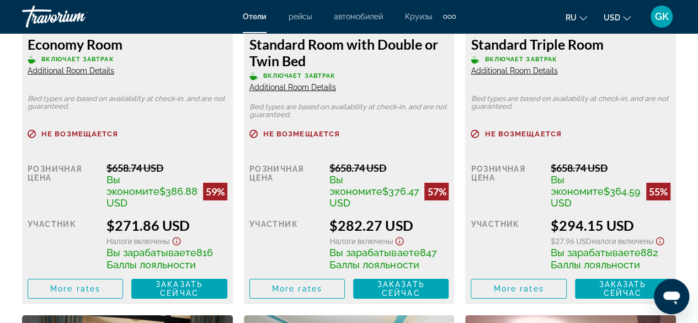
scroll to position [1889, 0]
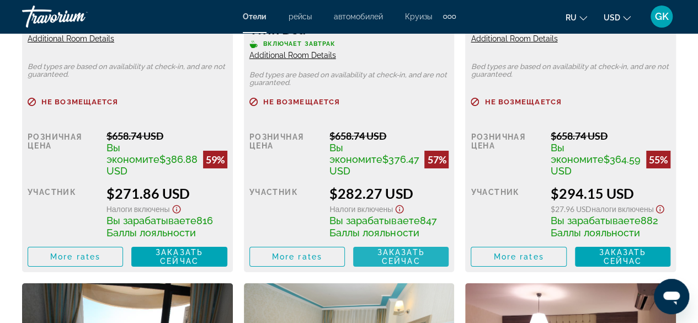
click at [395, 264] on span "Заказать сейчас" at bounding box center [401, 257] width 47 height 18
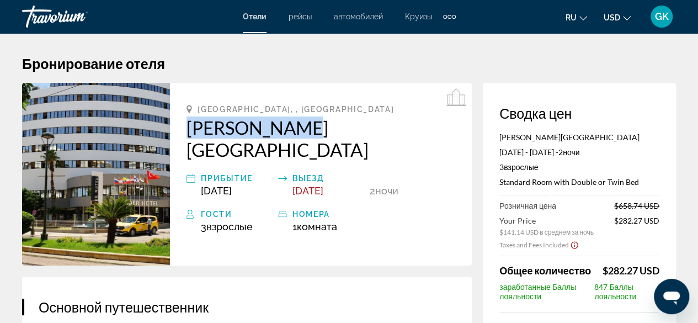
drag, startPoint x: 185, startPoint y: 127, endPoint x: 304, endPoint y: 132, distance: 118.8
click at [304, 132] on div "[GEOGRAPHIC_DATA], , [GEOGRAPHIC_DATA] [PERSON_NAME] Hotel прибытие [DATE] Выез…" at bounding box center [321, 174] width 302 height 183
copy h2 "[PERSON_NAME][GEOGRAPHIC_DATA]"
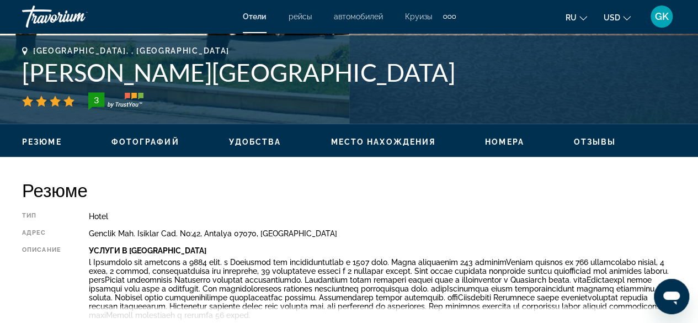
scroll to position [478, 0]
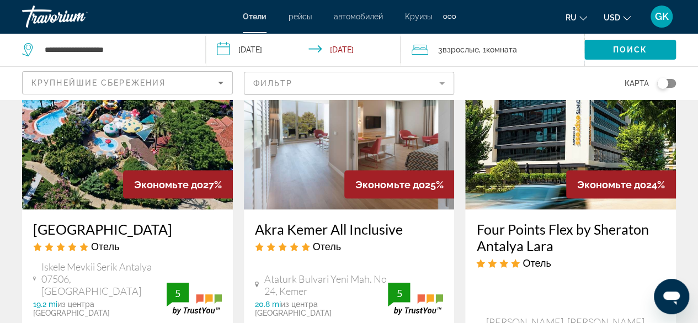
scroll to position [1080, 0]
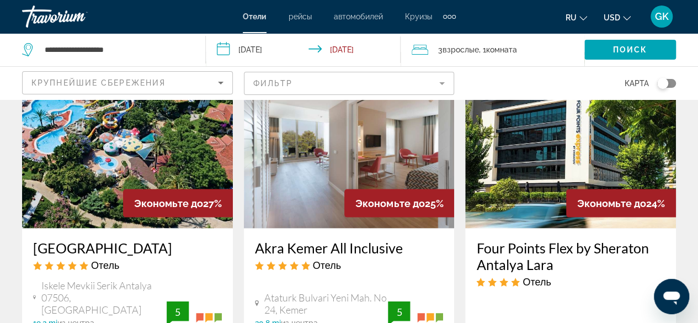
drag, startPoint x: 471, startPoint y: 185, endPoint x: 564, endPoint y: 207, distance: 95.3
click at [564, 229] on div "Four Points Flex by Sheraton Antalya Lara Отель [PERSON_NAME]. [PERSON_NAME][ST…" at bounding box center [570, 305] width 211 height 153
copy h3 "Four Points Flex by Sheraton Antalya Lara"
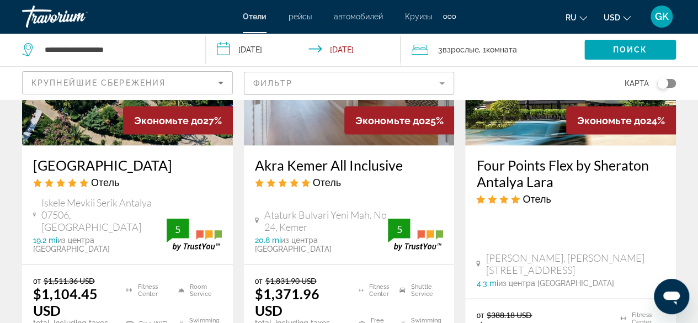
scroll to position [1189, 0]
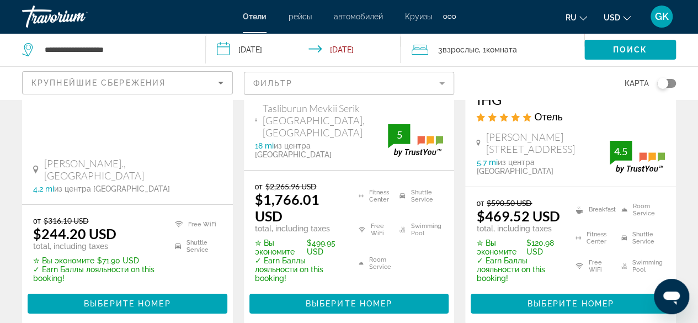
scroll to position [1731, 0]
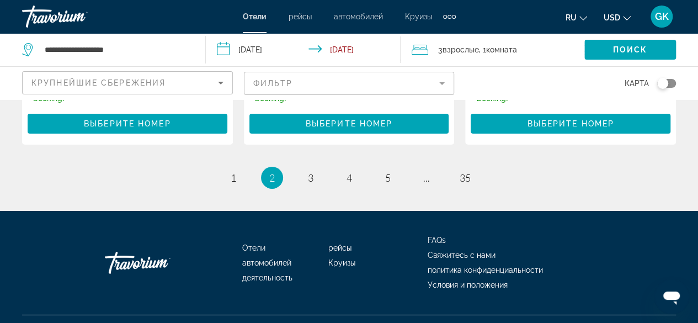
scroll to position [1724, 0]
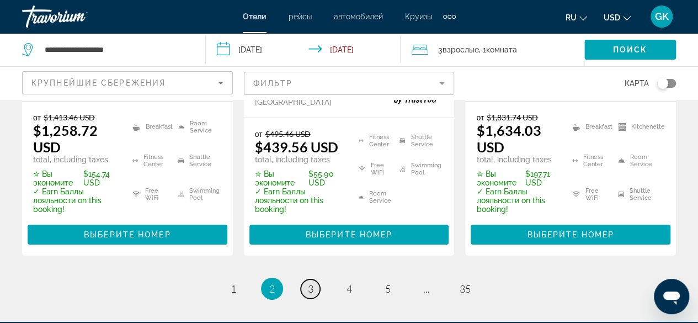
click at [312, 283] on span "3" at bounding box center [311, 289] width 6 height 12
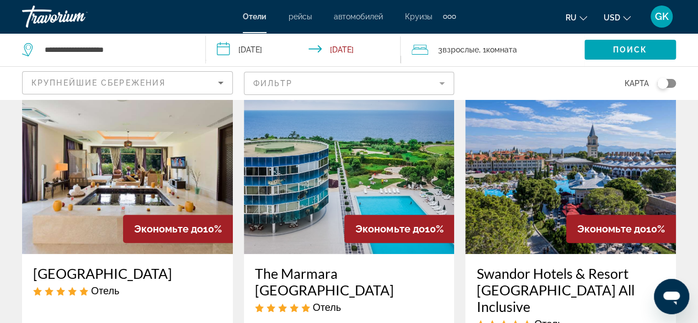
scroll to position [43, 0]
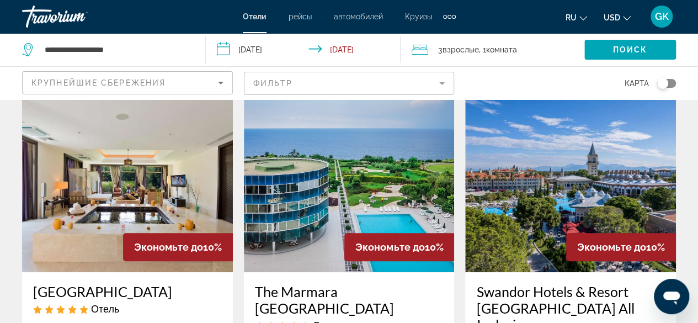
click at [417, 79] on mat-form-field "Фильтр" at bounding box center [349, 83] width 211 height 23
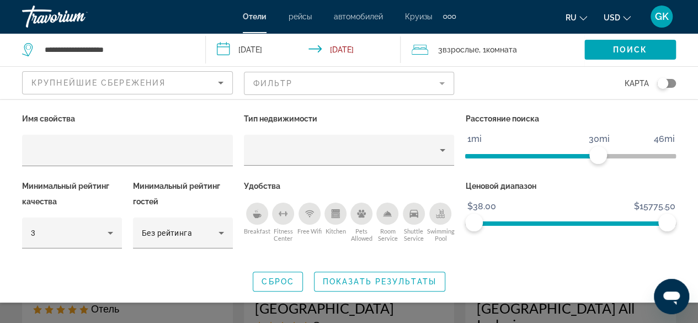
click at [252, 219] on div "Breakfast" at bounding box center [257, 214] width 22 height 22
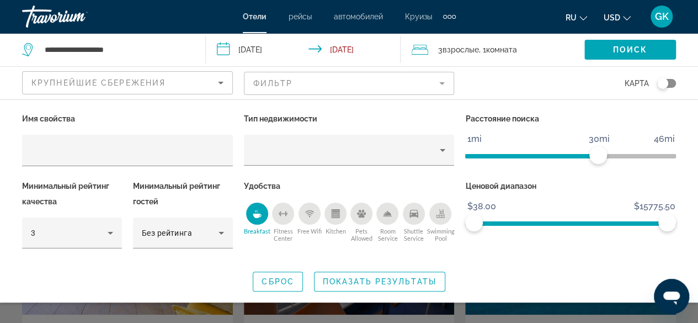
click at [417, 213] on icon "Shuttle Service" at bounding box center [414, 214] width 9 height 8
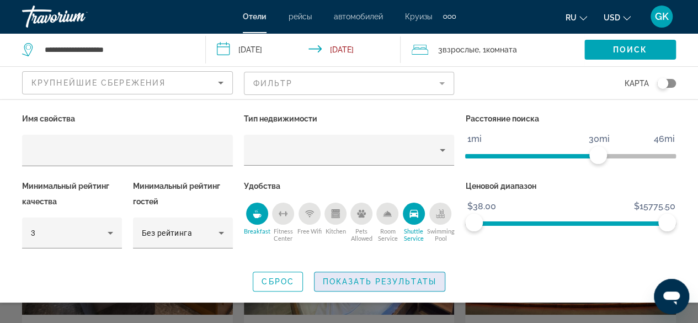
click at [380, 277] on span "Показать результаты" at bounding box center [380, 281] width 114 height 9
